Goal: Communication & Community: Answer question/provide support

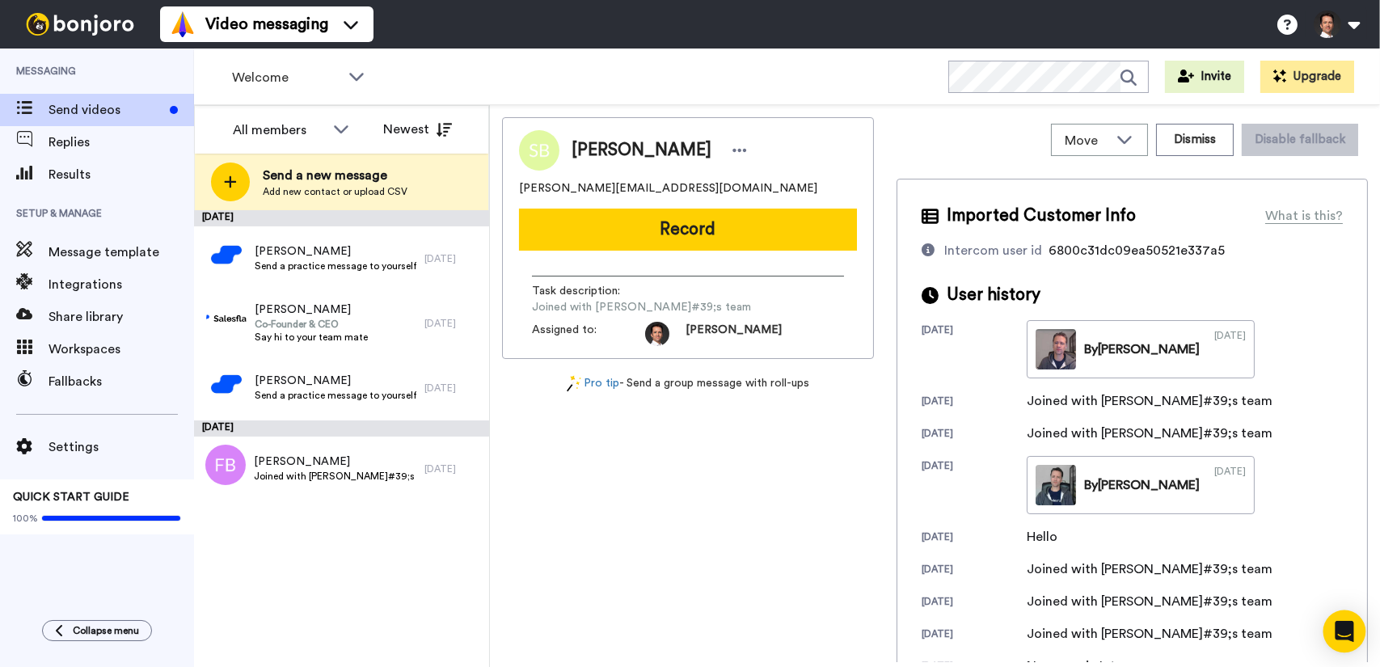
click at [1350, 634] on icon "Open Intercom Messenger" at bounding box center [1344, 631] width 21 height 21
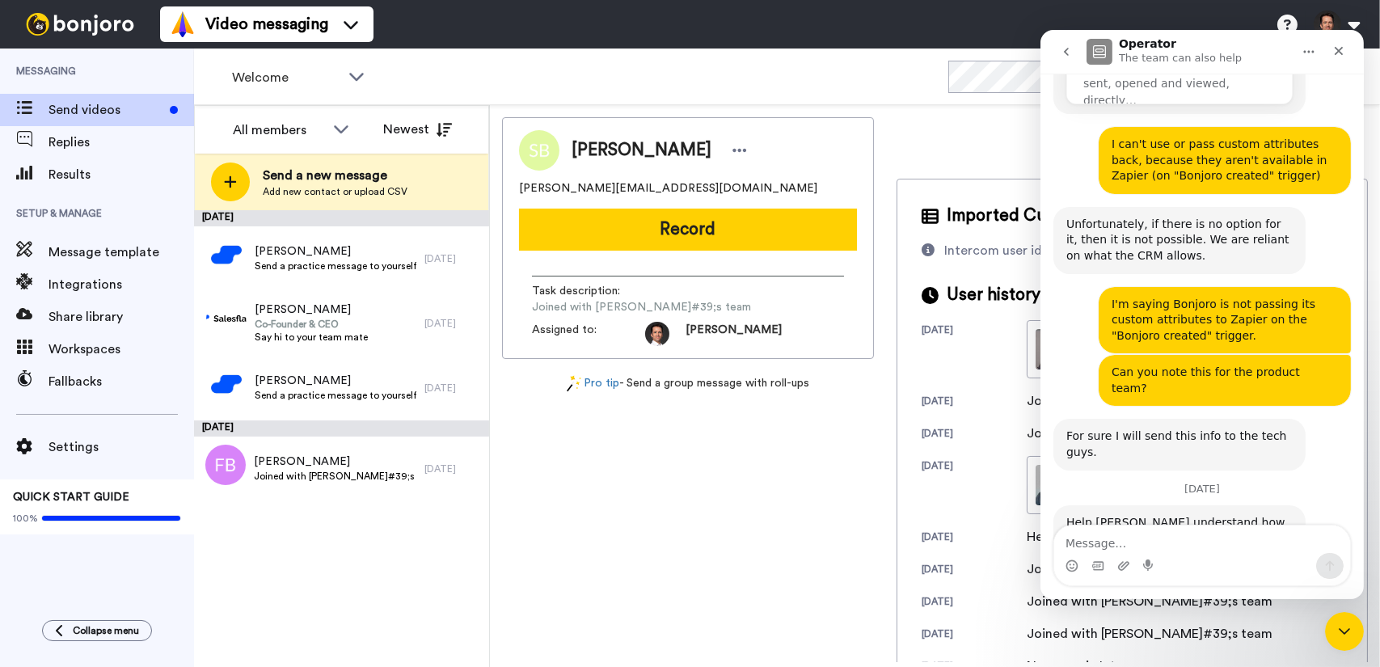
scroll to position [4610, 0]
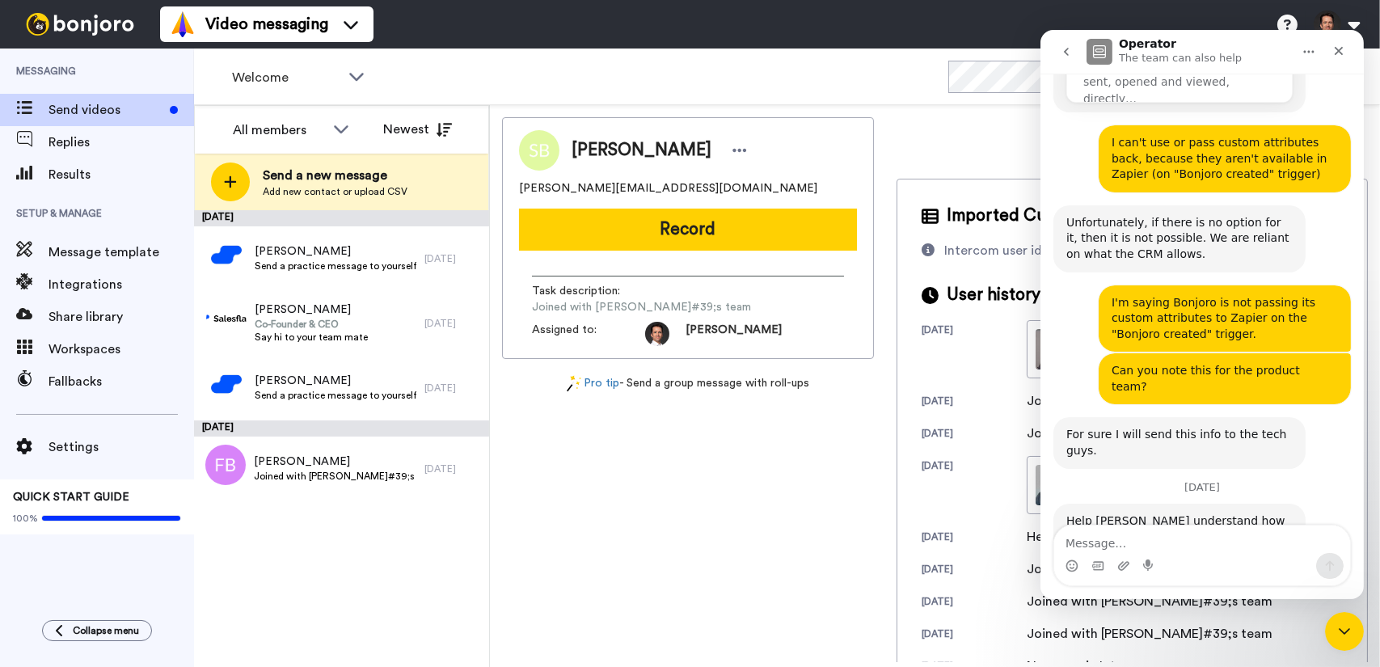
click at [1138, 526] on textarea "Message…" at bounding box center [1201, 538] width 296 height 27
type textarea "Any news on the mobile app issue?"
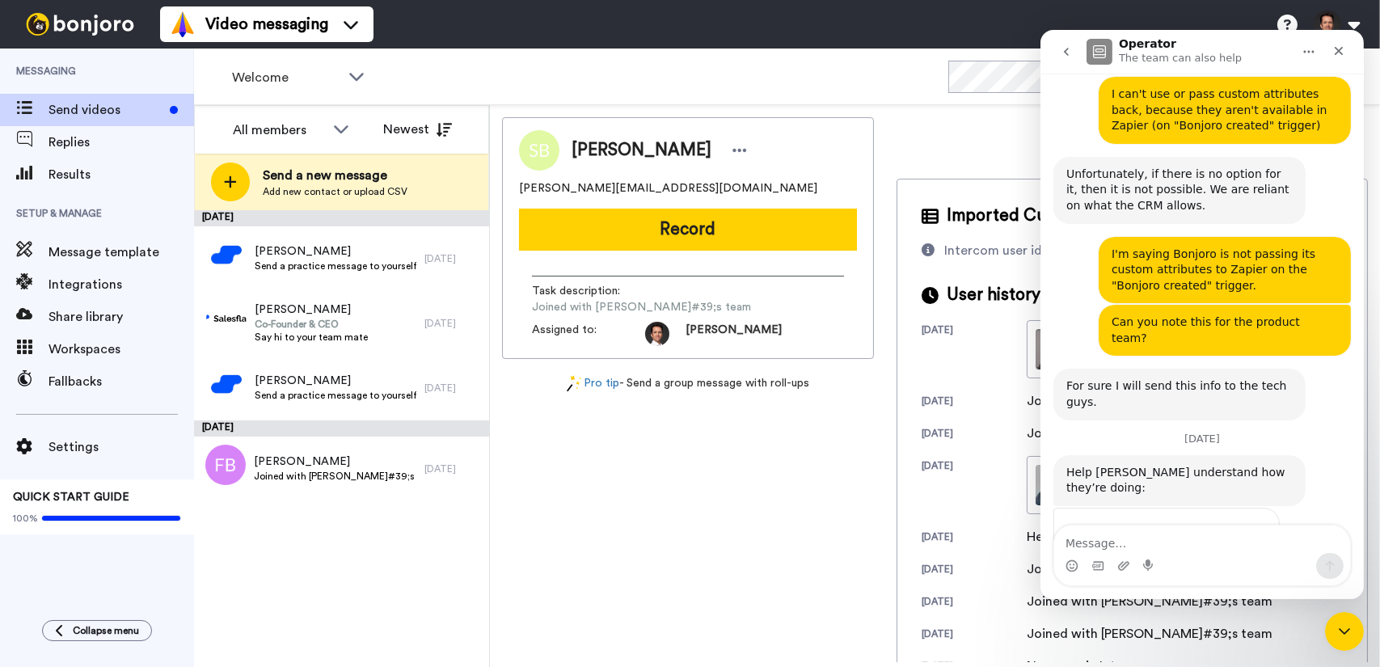
click at [1125, 552] on span "Bad" at bounding box center [1127, 566] width 29 height 29
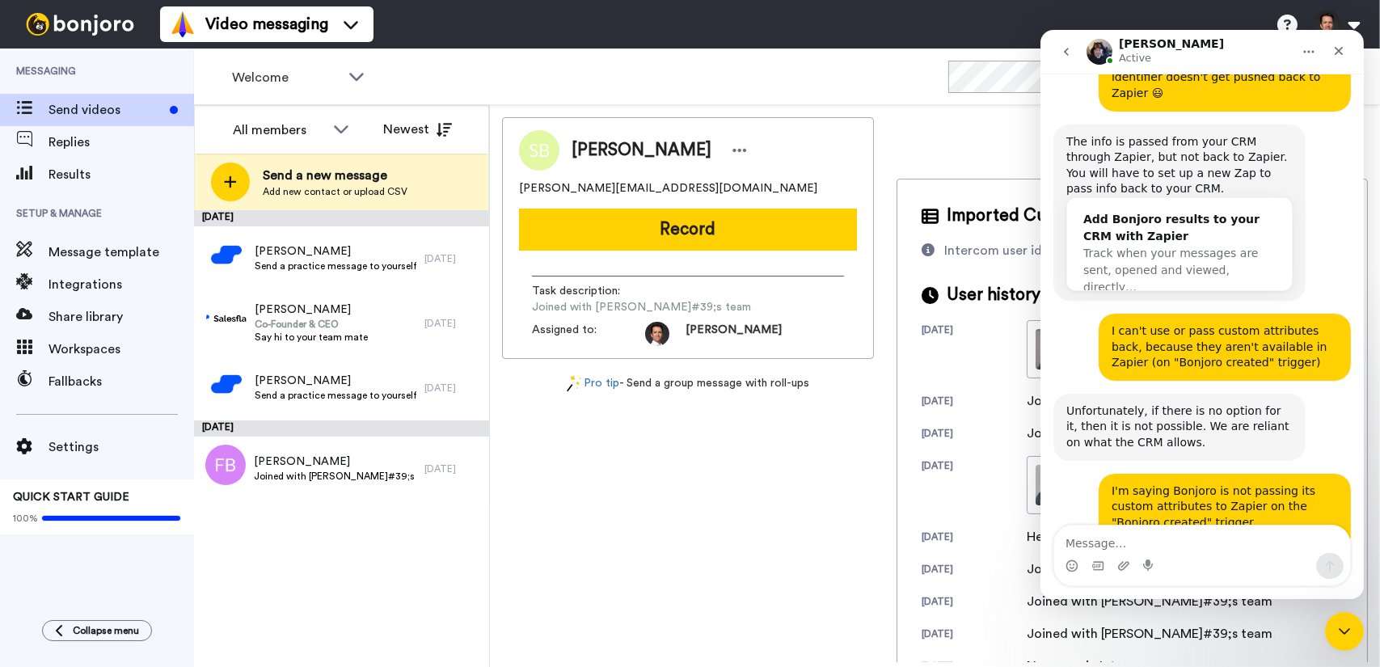
scroll to position [4703, 0]
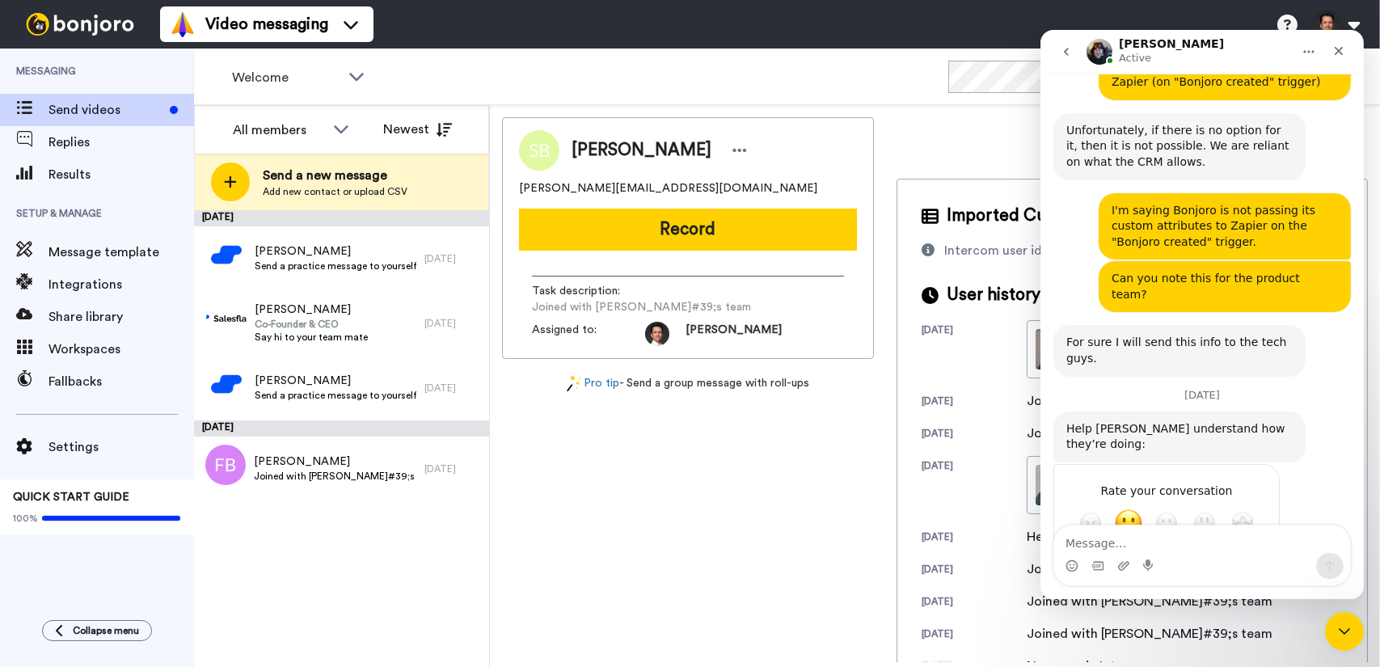
click at [1156, 563] on textarea "Tell us more…" at bounding box center [1149, 580] width 168 height 35
click at [1094, 508] on span "Terrible" at bounding box center [1089, 522] width 29 height 29
click at [1110, 563] on textarea "Tell us more…" at bounding box center [1149, 580] width 168 height 35
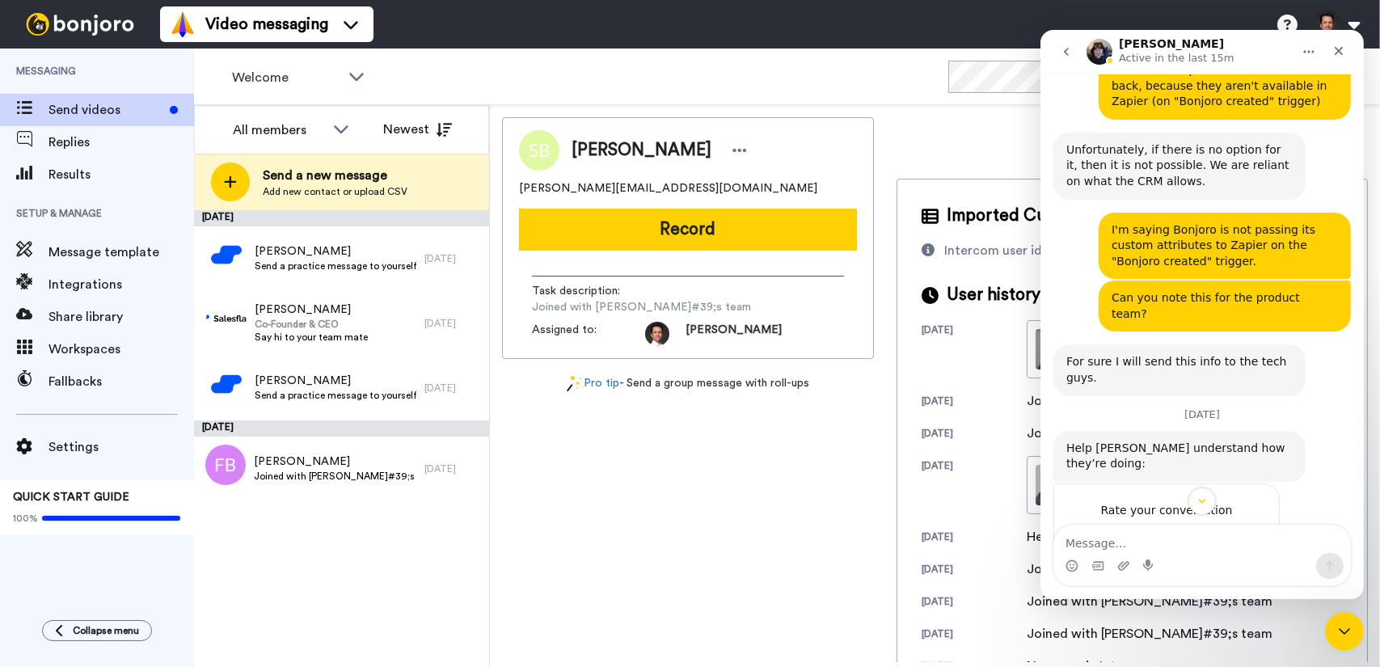
scroll to position [4749, 0]
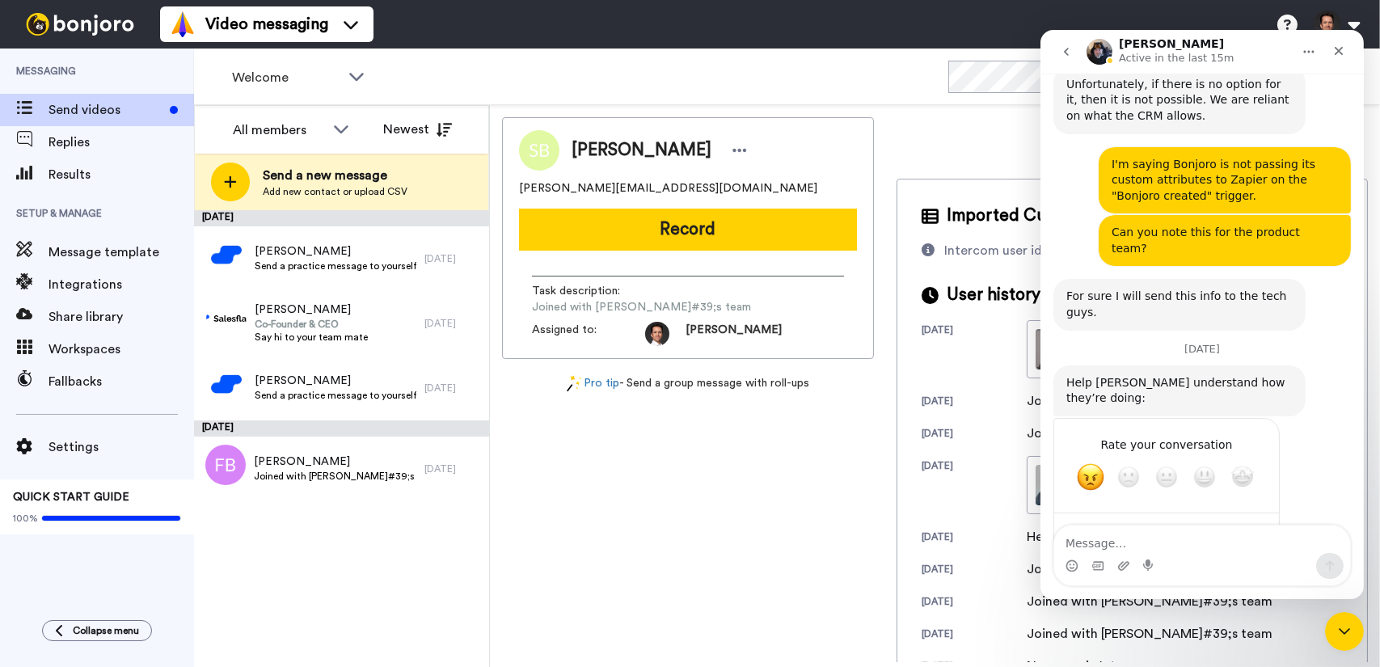
drag, startPoint x: 1156, startPoint y: 390, endPoint x: 1124, endPoint y: 391, distance: 32.3
click at [1124, 517] on textarea "Brought a list of issues. None of them have been resolved. Sometimes doesn't ev…" at bounding box center [1149, 565] width 168 height 96
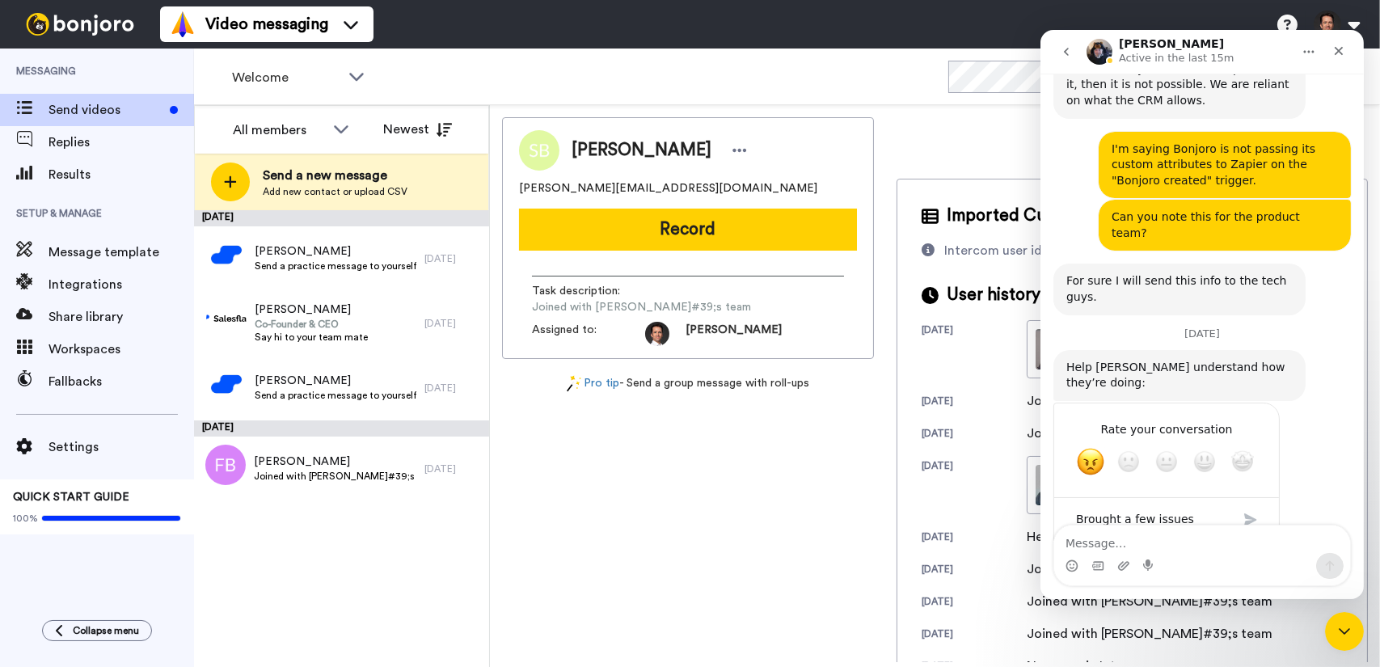
click at [1198, 502] on textarea "Brought a few issues (Intercom, mobile). None of them have been resolved. Somet…" at bounding box center [1149, 558] width 168 height 112
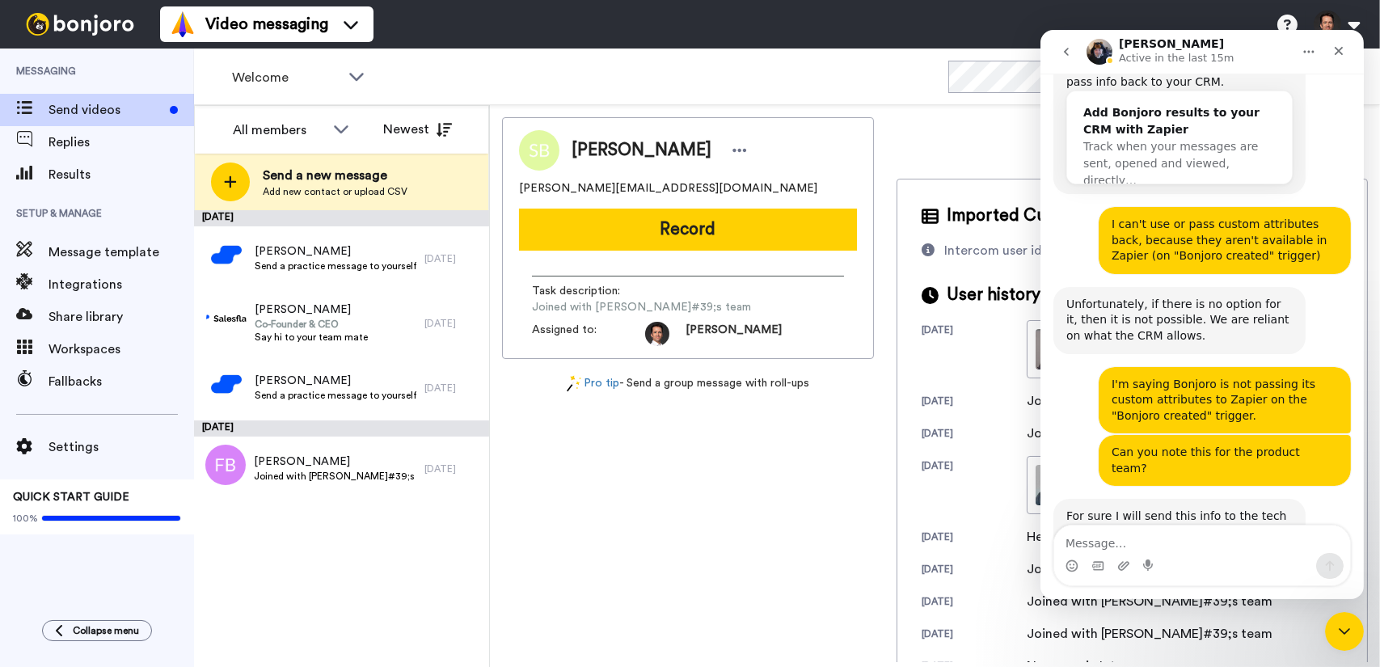
scroll to position [4779, 0]
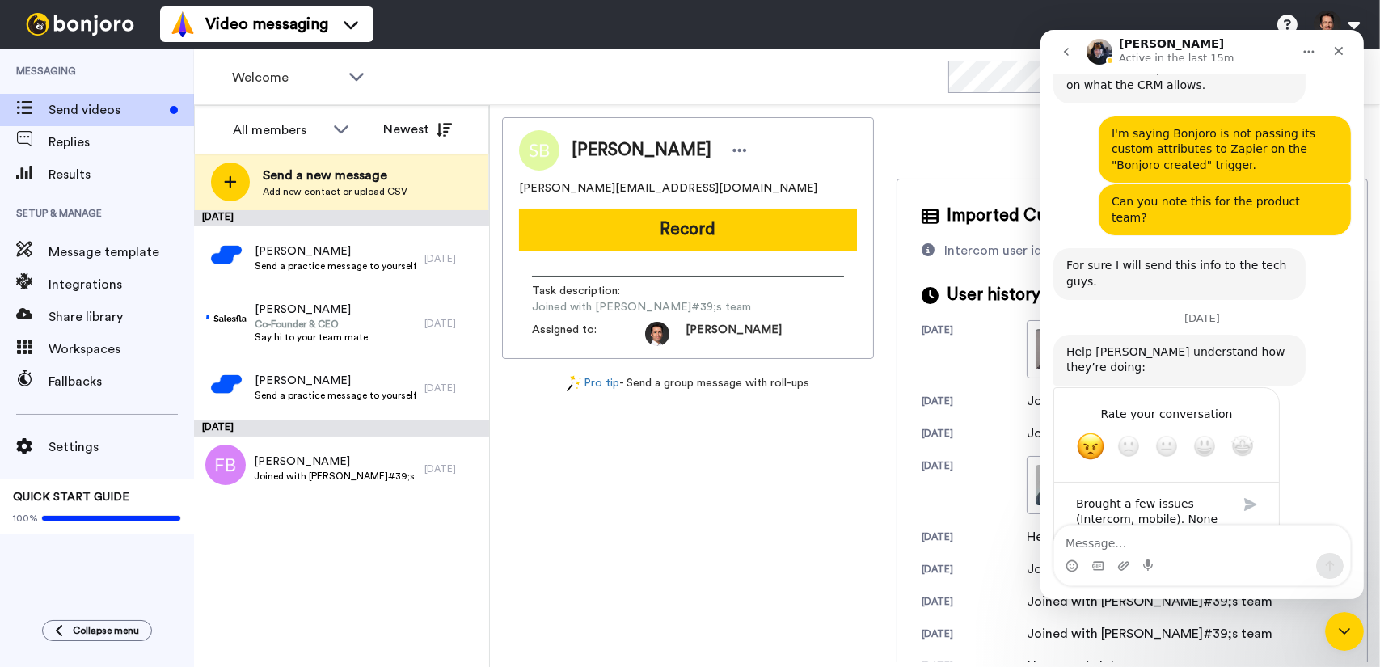
click at [1199, 487] on textarea "Brought a few issues (Intercom, mobile). None of them have been resolved. Somet…" at bounding box center [1149, 543] width 168 height 113
click at [1149, 485] on textarea "Brought a few issues (Intercom, mobile). None of them have been resolved, nor d…" at bounding box center [1149, 541] width 168 height 113
click at [1119, 485] on textarea "Brought a few critical issues (Intercom, mobile). None of them have been resolv…" at bounding box center [1149, 541] width 168 height 113
click at [1190, 485] on textarea "Brought a few critical issues (Intercom integration broken, recording on mobile…" at bounding box center [1149, 541] width 168 height 113
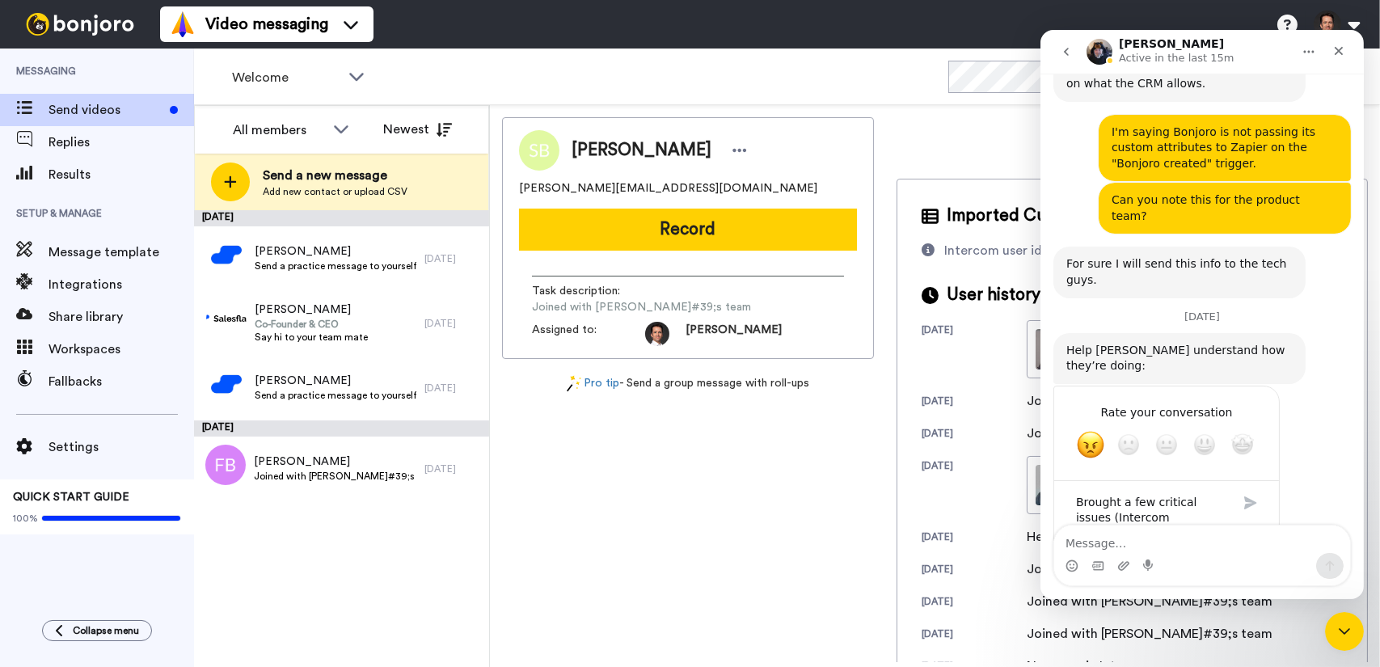
click at [1203, 485] on textarea "Brought a few critical issues (Intercom integration broken, recording on mobile…" at bounding box center [1149, 541] width 168 height 113
type textarea "Brought a few critical issues (Intercom integration broken, recording on mobile…"
click at [1246, 487] on div "Submit" at bounding box center [1249, 503] width 32 height 32
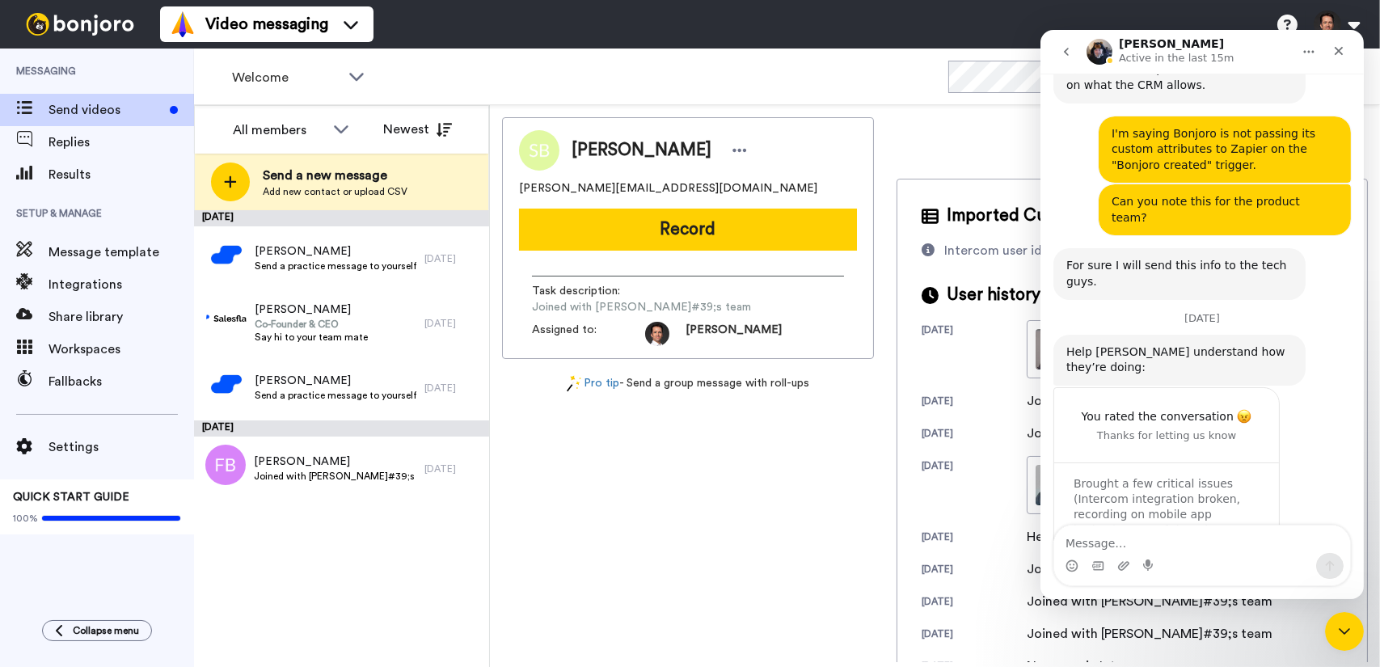
scroll to position [10, 0]
click at [1337, 48] on icon "Close" at bounding box center [1337, 50] width 13 height 13
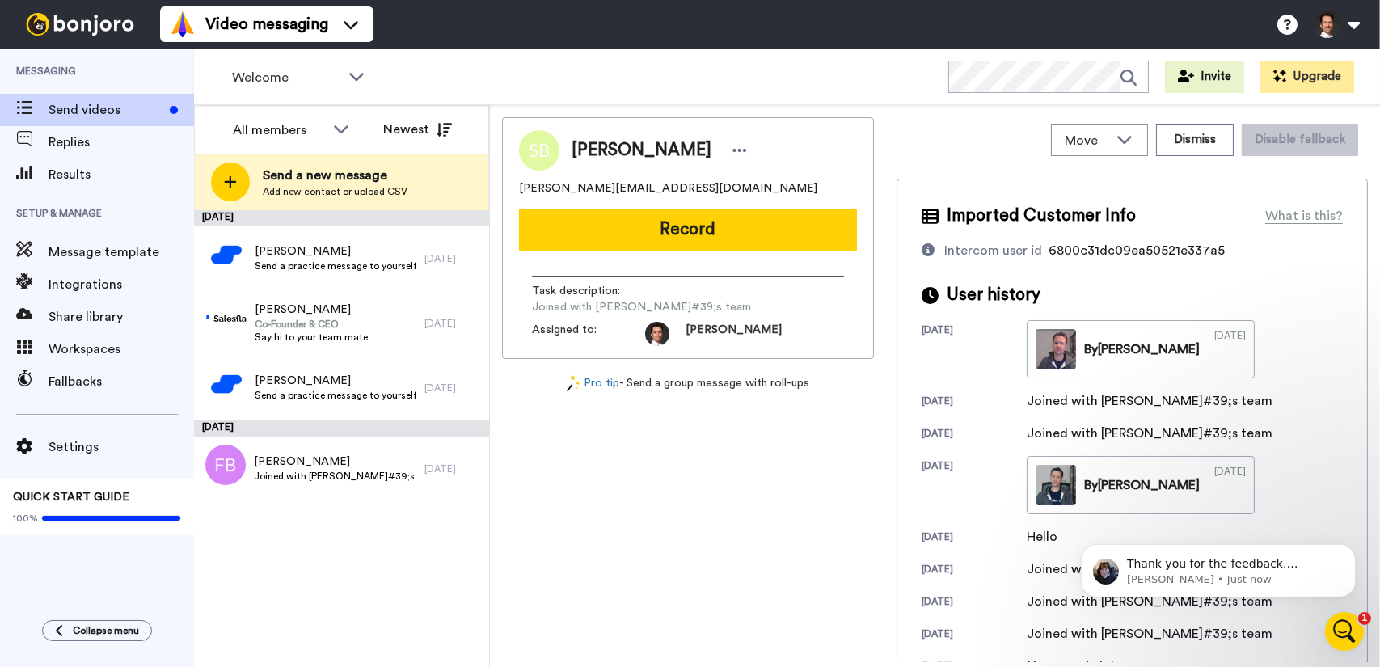
scroll to position [5001, 0]
click at [1278, 578] on p "[PERSON_NAME] • Just now" at bounding box center [1230, 578] width 209 height 15
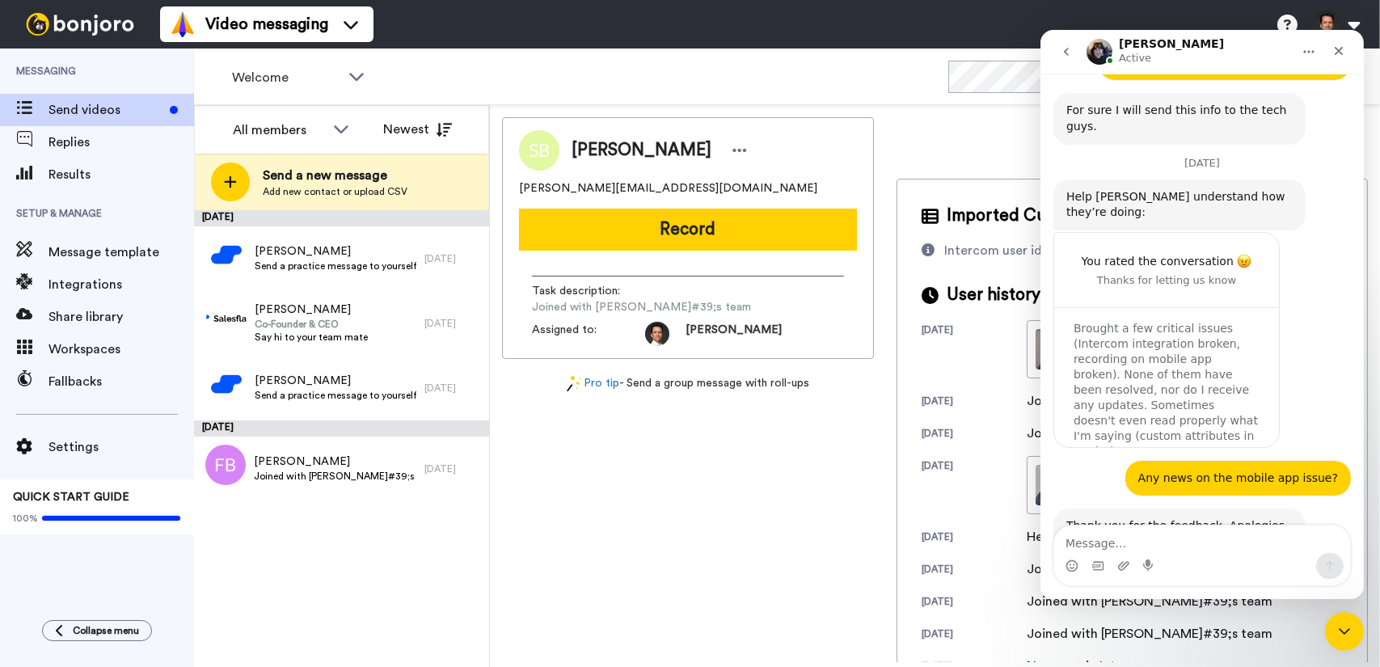
scroll to position [4939, 0]
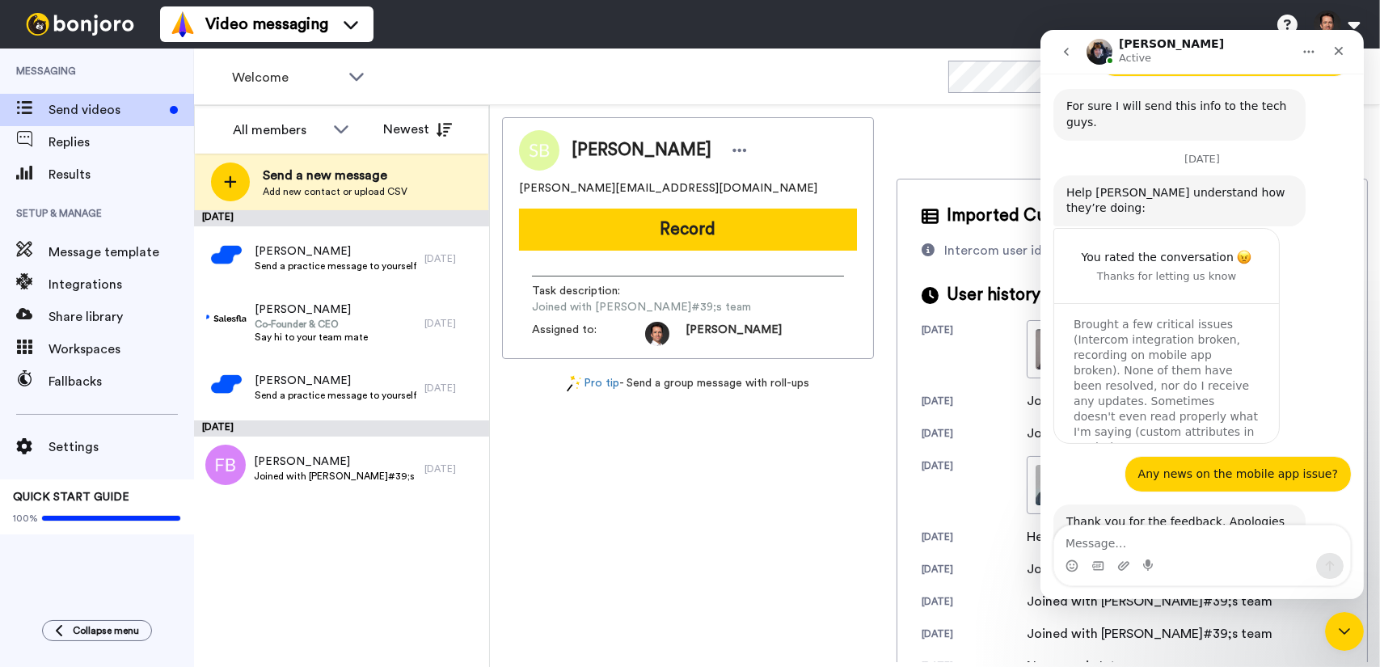
click at [1224, 538] on textarea "Message…" at bounding box center [1201, 538] width 296 height 27
click at [1231, 537] on textarea "Message…" at bounding box center [1201, 538] width 296 height 27
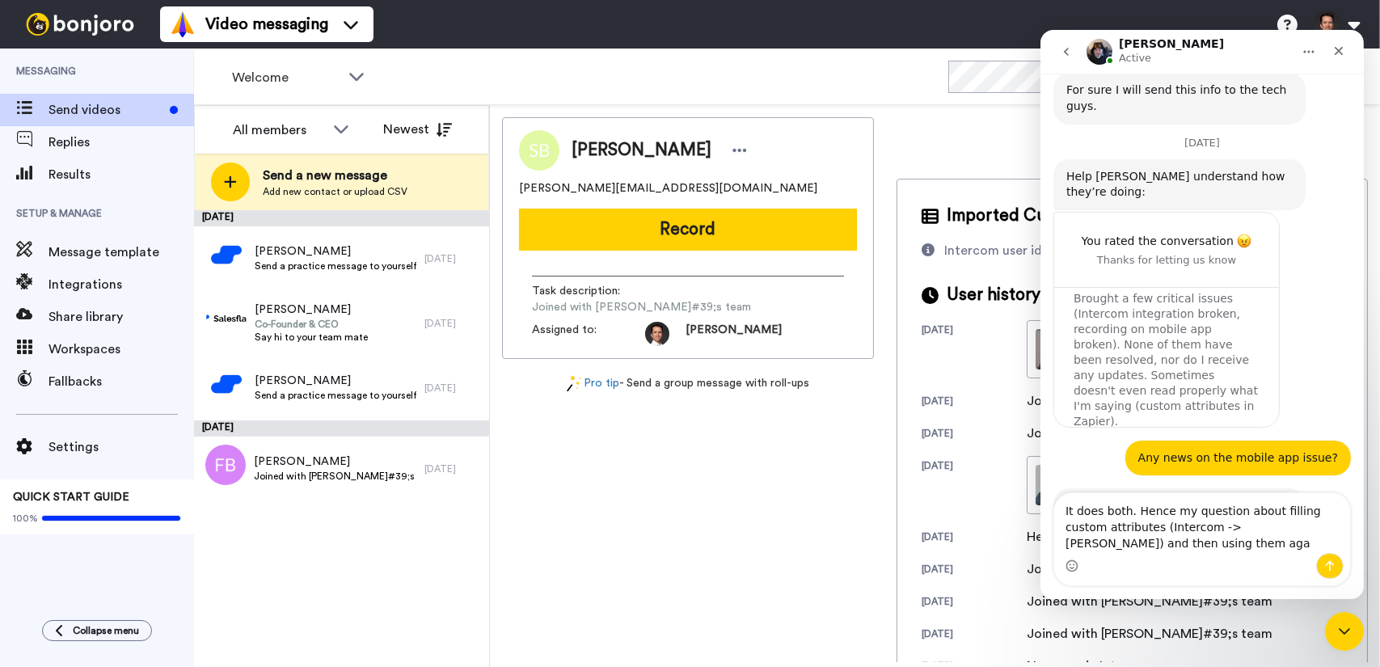
scroll to position [4971, 0]
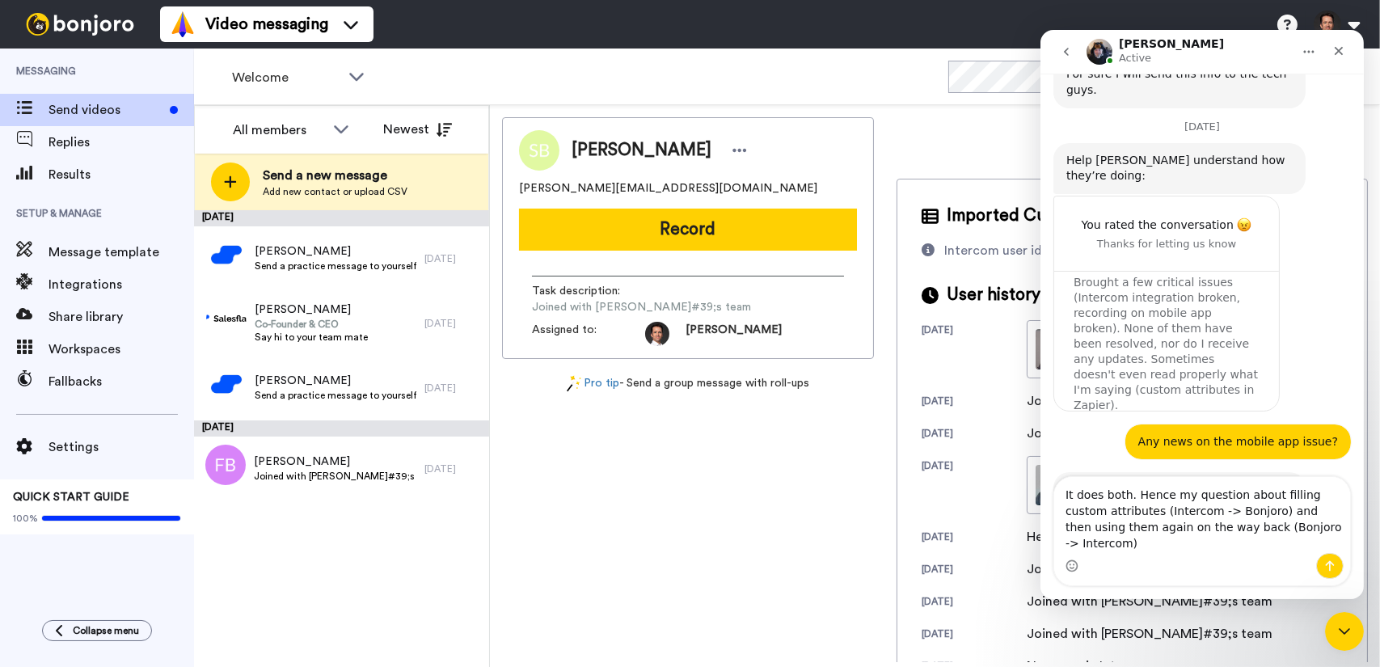
type textarea "It does both. Hence my question about filling custom attributes (Intercom -> [P…"
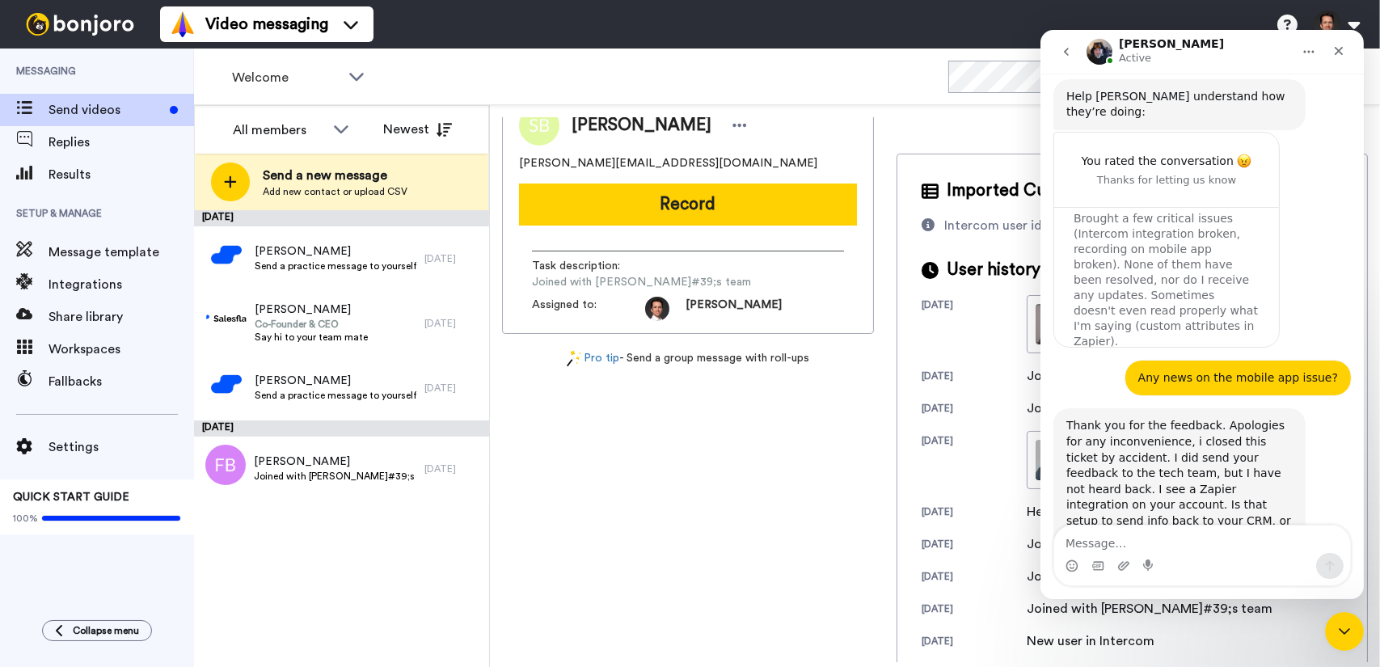
scroll to position [38, 0]
